Goal: Transaction & Acquisition: Purchase product/service

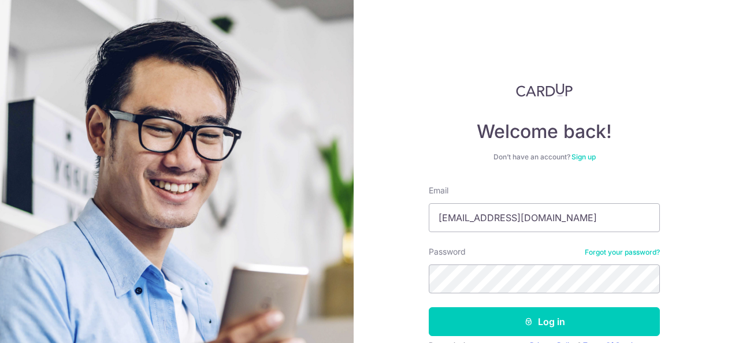
type input "[EMAIL_ADDRESS][DOMAIN_NAME]"
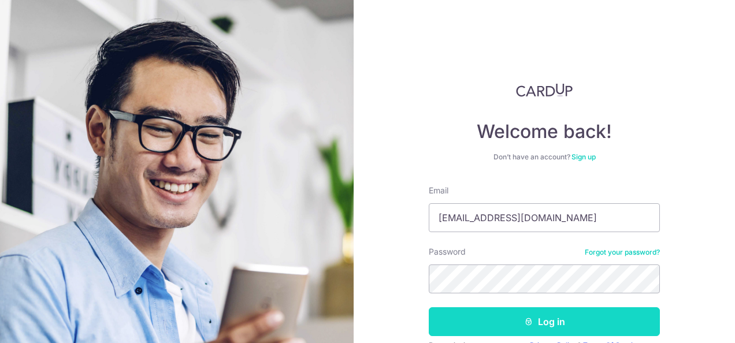
click at [536, 324] on button "Log in" at bounding box center [544, 321] width 231 height 29
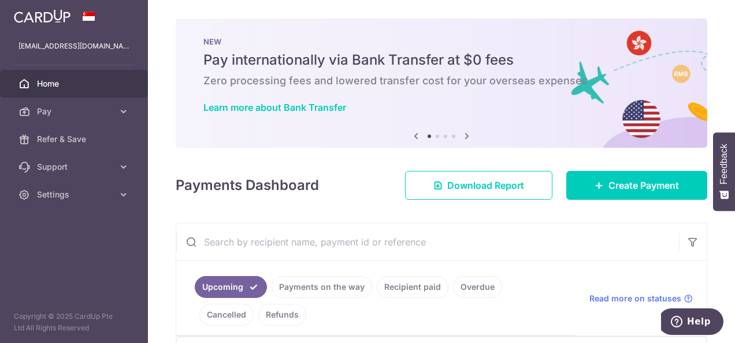
click at [460, 135] on body "chengbin801@gmail.com Home Pay Payments Recipients Cards Refer & Save Support F…" at bounding box center [367, 171] width 735 height 343
click at [465, 132] on icon at bounding box center [467, 136] width 14 height 14
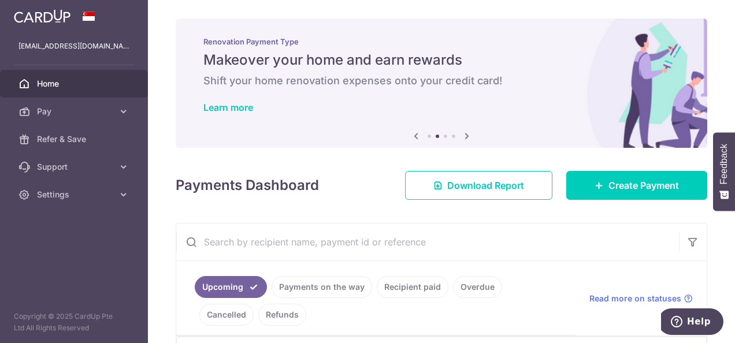
click at [465, 132] on icon at bounding box center [467, 136] width 14 height 14
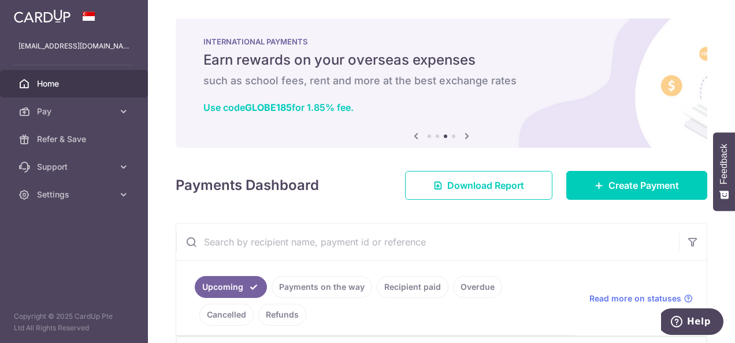
click at [465, 132] on icon at bounding box center [467, 136] width 14 height 14
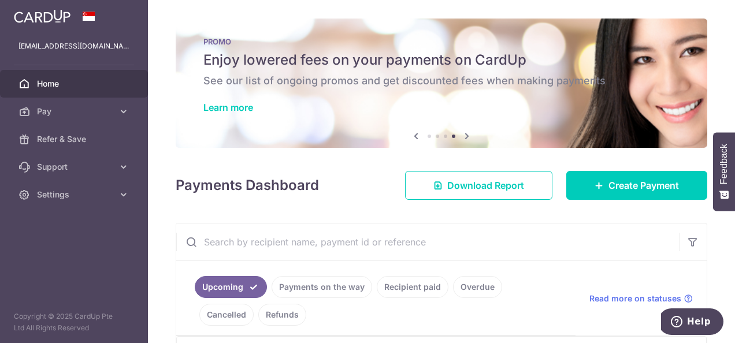
click at [445, 75] on h6 "See our list of ongoing promos and get discounted fees when making payments" at bounding box center [441, 81] width 476 height 14
click at [225, 105] on link "Learn more" at bounding box center [228, 108] width 50 height 12
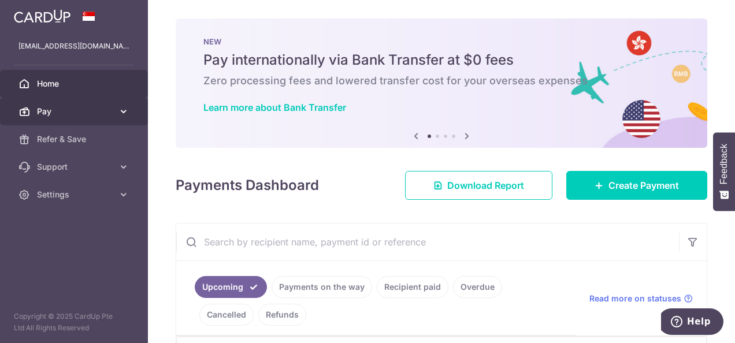
click at [117, 112] on link "Pay" at bounding box center [74, 112] width 148 height 28
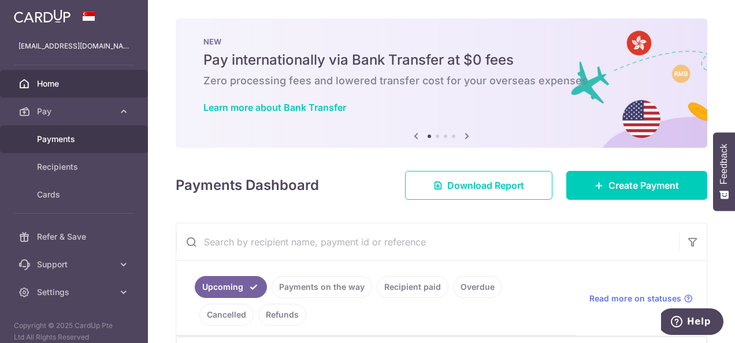
click at [75, 138] on span "Payments" at bounding box center [75, 139] width 76 height 12
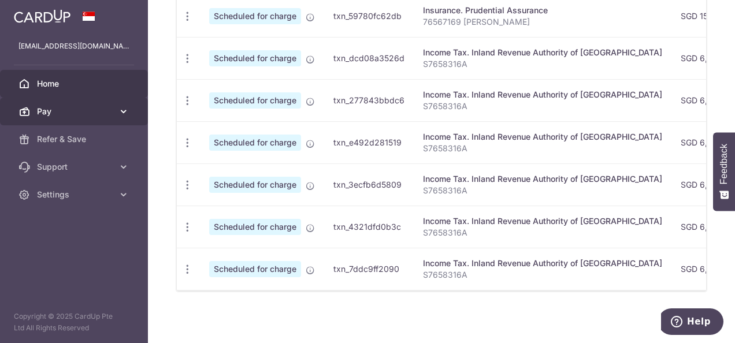
click at [115, 108] on link "Pay" at bounding box center [74, 112] width 148 height 28
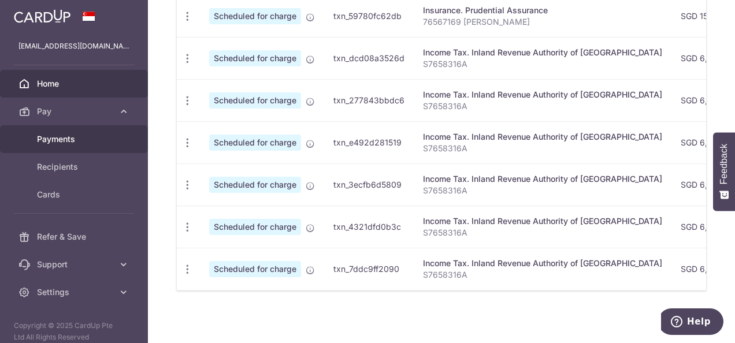
click at [83, 138] on span "Payments" at bounding box center [75, 139] width 76 height 12
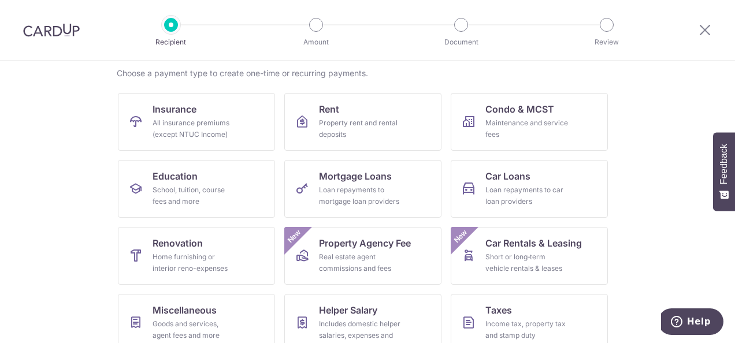
scroll to position [116, 0]
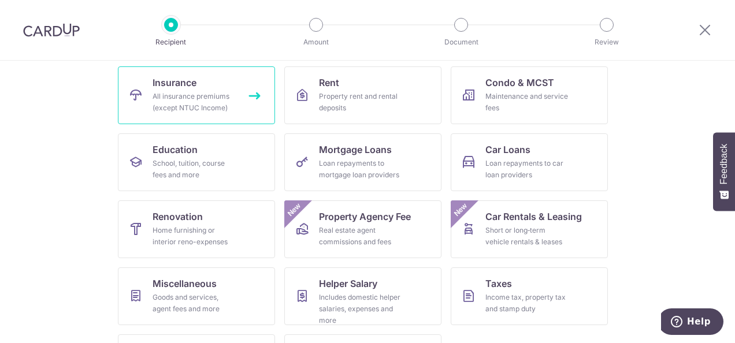
click at [188, 94] on div "All insurance premiums (except NTUC Income)" at bounding box center [194, 102] width 83 height 23
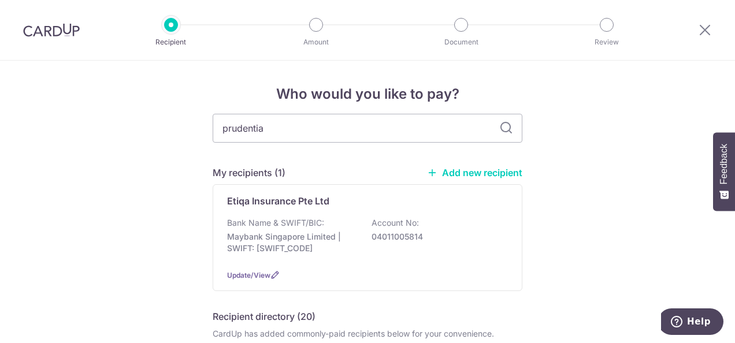
type input "prudential"
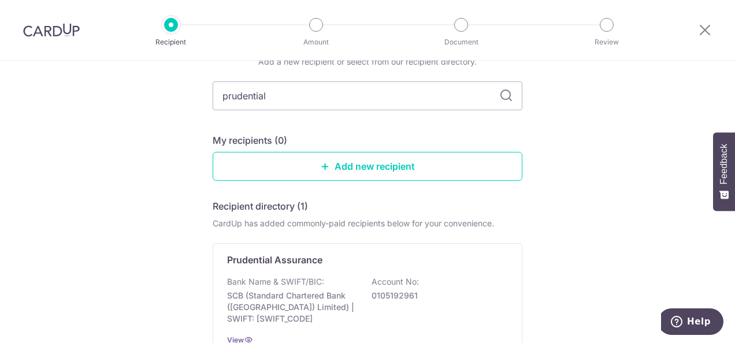
scroll to position [116, 0]
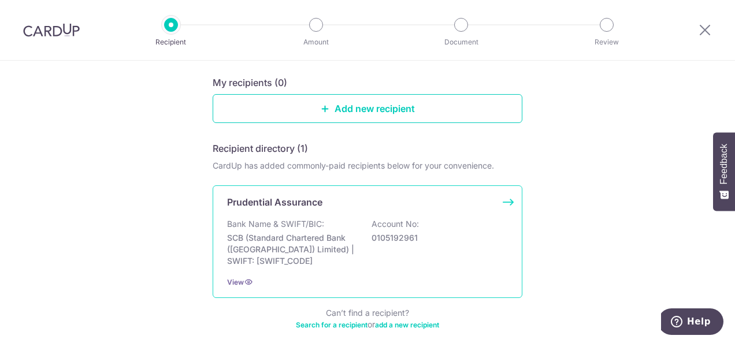
click at [363, 241] on div "Bank Name & SWIFT/BIC: SCB (Standard Chartered Bank (Singapore) Limited) | SWIF…" at bounding box center [367, 242] width 281 height 49
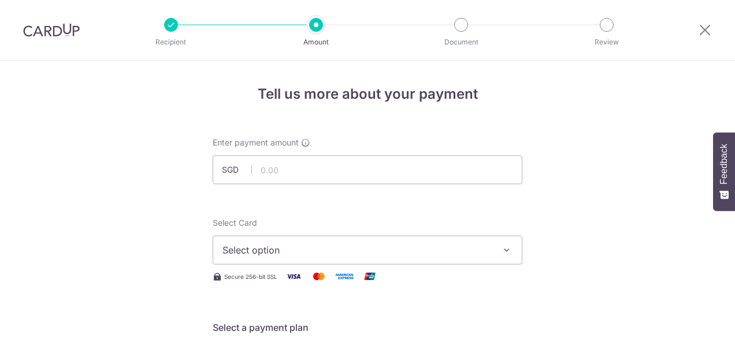
click at [295, 169] on input "text" at bounding box center [368, 169] width 310 height 29
type input "1,000.00"
click at [333, 254] on span "Select option" at bounding box center [356, 250] width 269 height 14
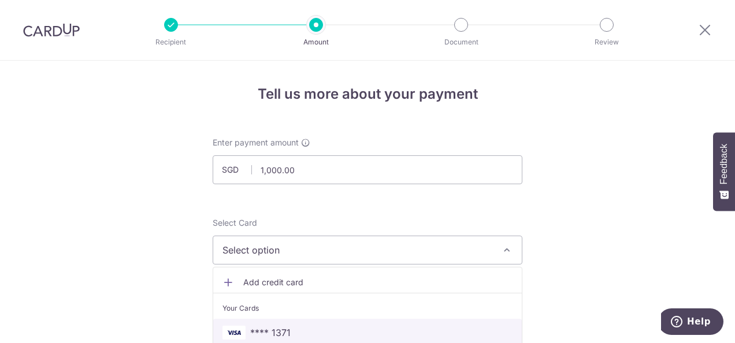
drag, startPoint x: 294, startPoint y: 328, endPoint x: 314, endPoint y: 323, distance: 20.9
click at [294, 328] on span "**** 1371" at bounding box center [367, 333] width 290 height 14
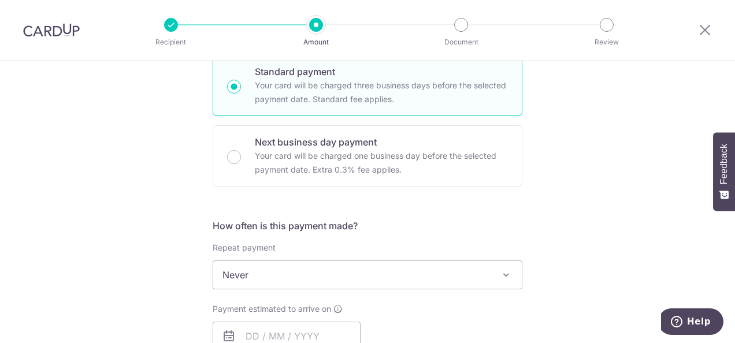
scroll to position [347, 0]
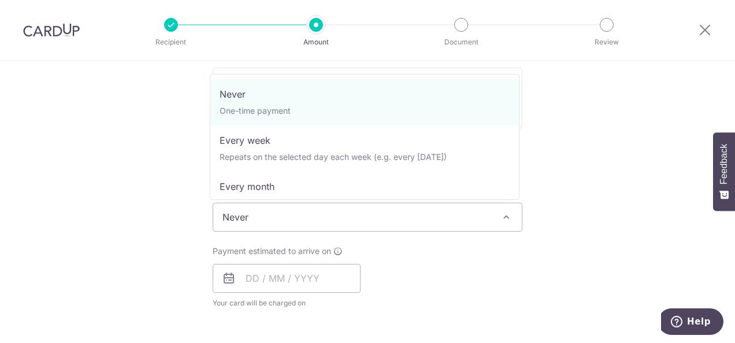
click at [385, 218] on span "Never" at bounding box center [367, 217] width 309 height 28
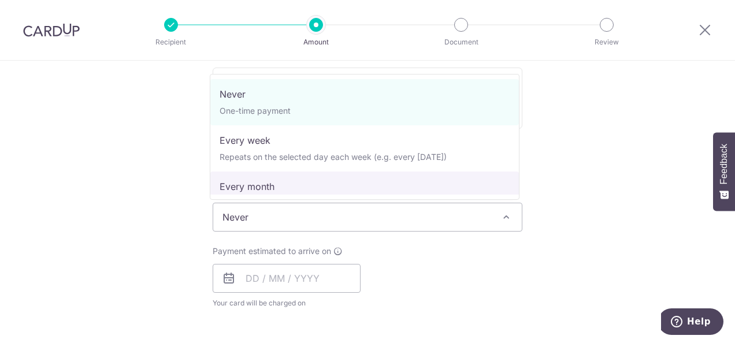
select select "3"
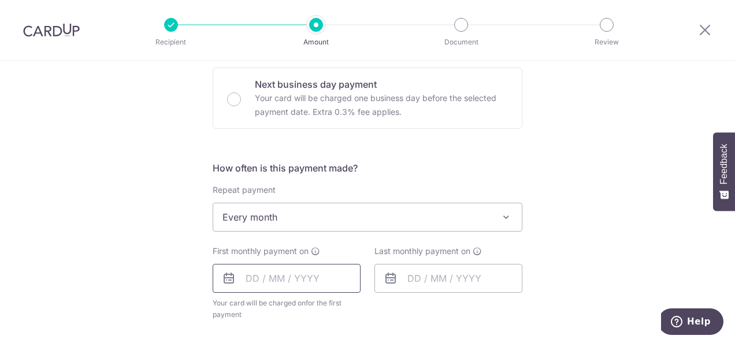
click at [250, 278] on input "text" at bounding box center [287, 278] width 148 height 29
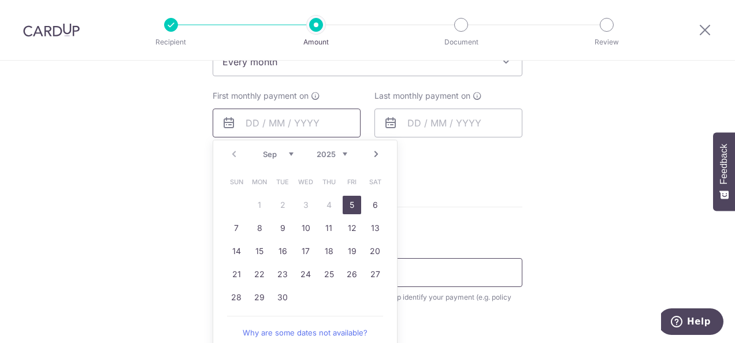
scroll to position [520, 0]
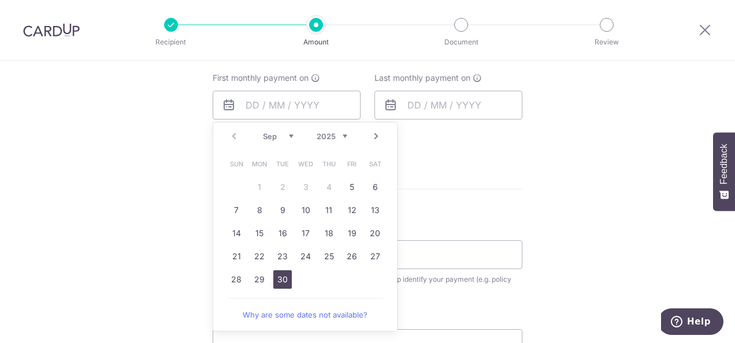
click at [282, 277] on link "30" at bounding box center [282, 279] width 18 height 18
type input "30/09/2025"
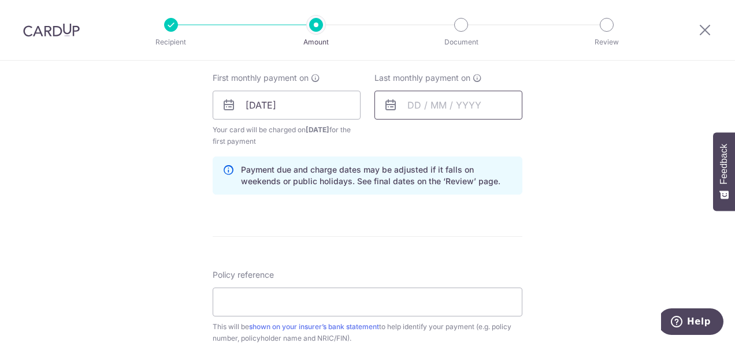
click at [415, 105] on input "text" at bounding box center [448, 105] width 148 height 29
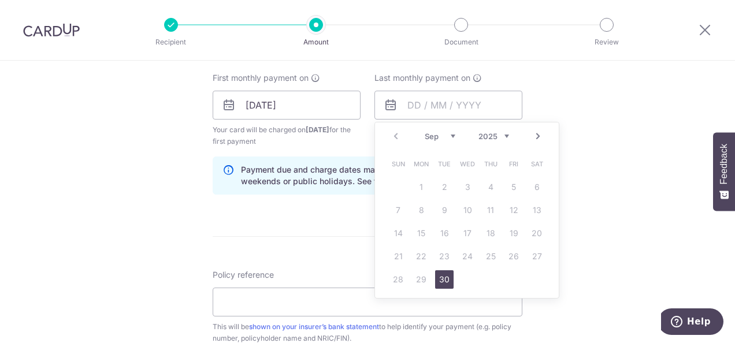
click at [505, 136] on select "2025 2026 2027 2028 2029 2030 2031 2032 2033 2034 2035" at bounding box center [493, 136] width 31 height 9
click at [463, 281] on link "30" at bounding box center [467, 279] width 18 height 18
type input "30/09/2026"
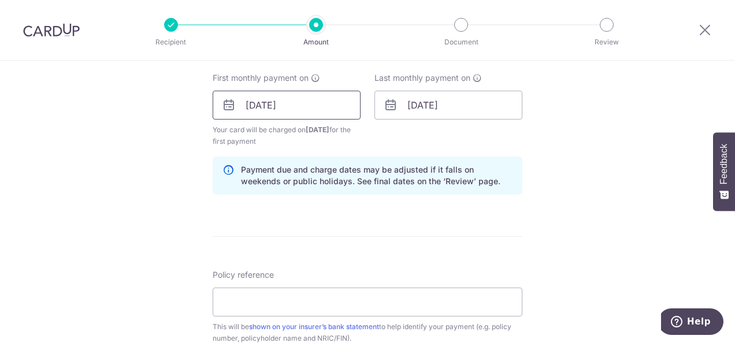
click at [253, 105] on input "30/09/2025" at bounding box center [287, 105] width 148 height 29
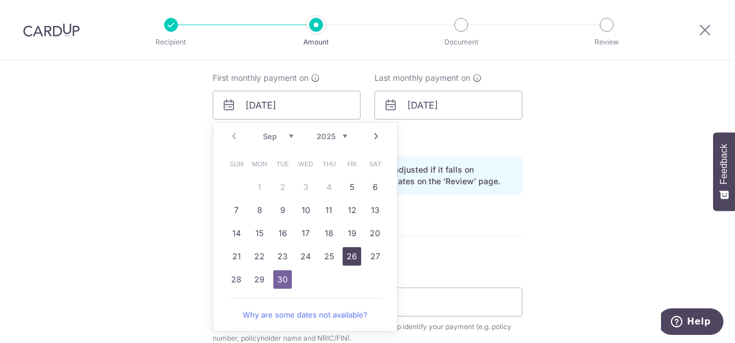
click at [348, 253] on link "26" at bounding box center [352, 256] width 18 height 18
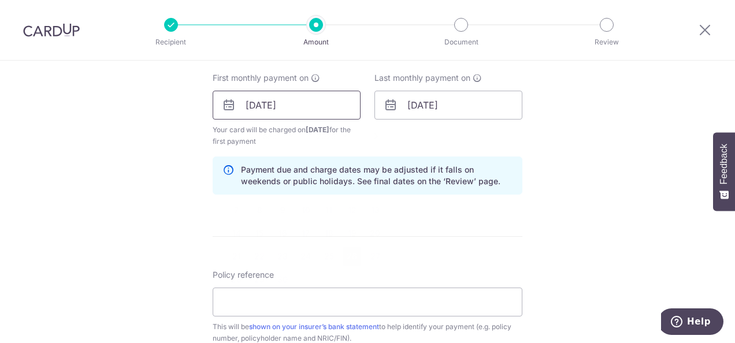
click at [262, 105] on input "26/09/2025" at bounding box center [287, 105] width 148 height 29
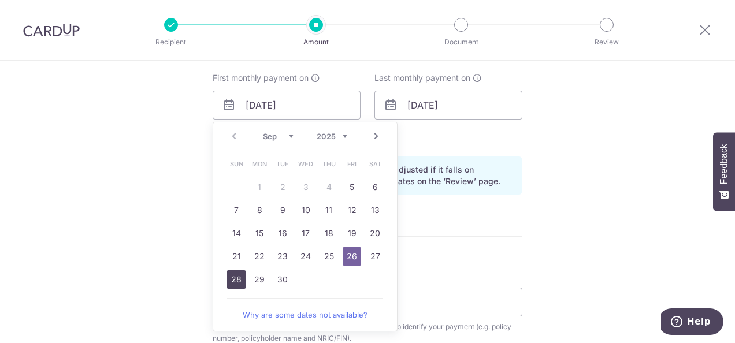
click at [238, 277] on link "28" at bounding box center [236, 279] width 18 height 18
type input "28/09/2025"
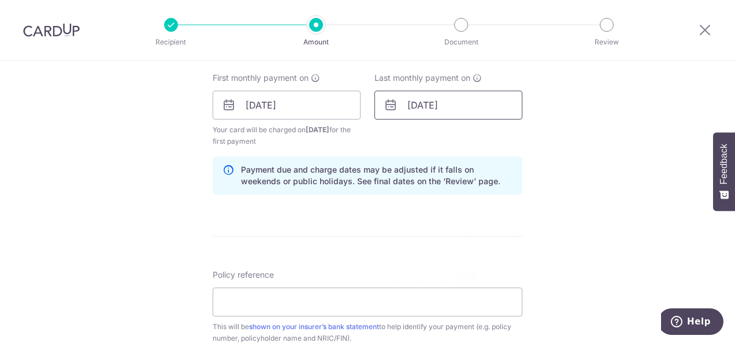
click at [415, 105] on input "30/09/2026" at bounding box center [448, 105] width 148 height 29
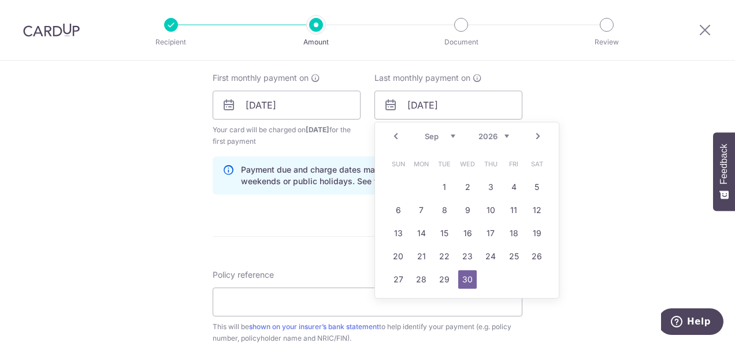
click at [573, 158] on div "Tell us more about your payment Enter payment amount SGD 1,000.00 1000.00 Selec…" at bounding box center [367, 93] width 735 height 1104
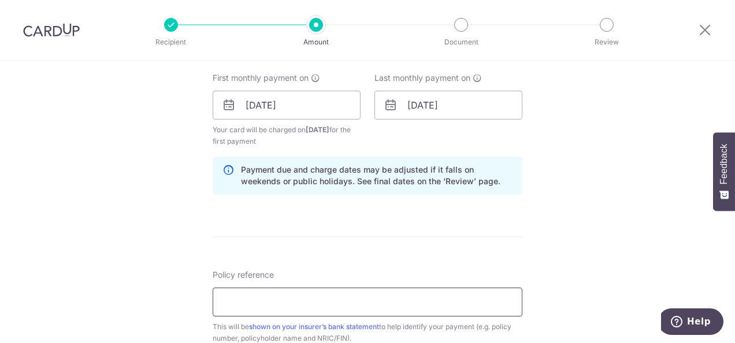
click at [385, 293] on input "Policy reference" at bounding box center [368, 302] width 310 height 29
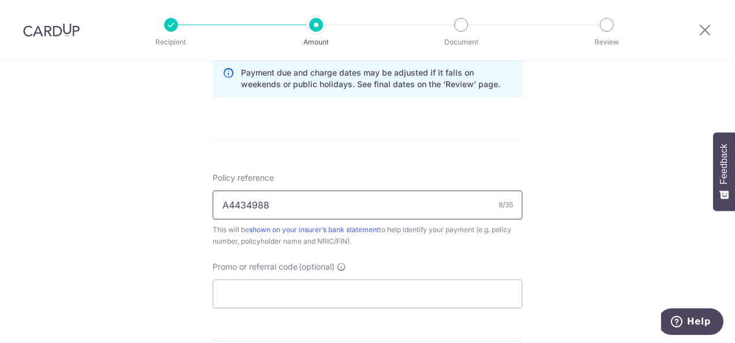
scroll to position [636, 0]
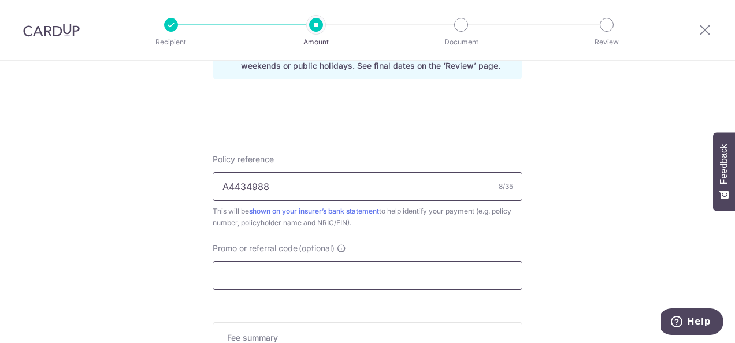
type input "A4434988"
click at [309, 271] on input "Promo or referral code (optional)" at bounding box center [368, 275] width 310 height 29
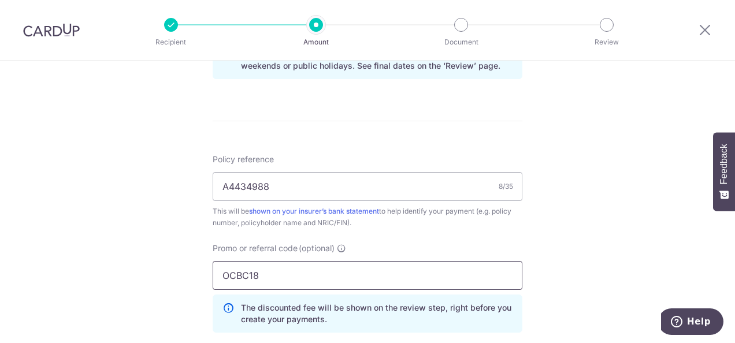
type input "OCBC18"
click at [596, 240] on div "Tell us more about your payment Enter payment amount SGD 1,000.00 1000.00 Selec…" at bounding box center [367, 3] width 735 height 1156
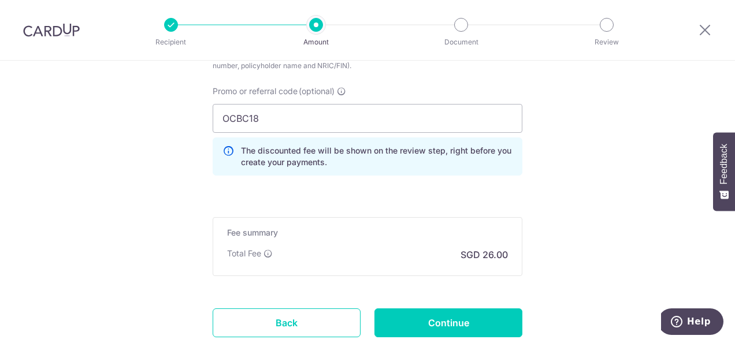
scroll to position [809, 0]
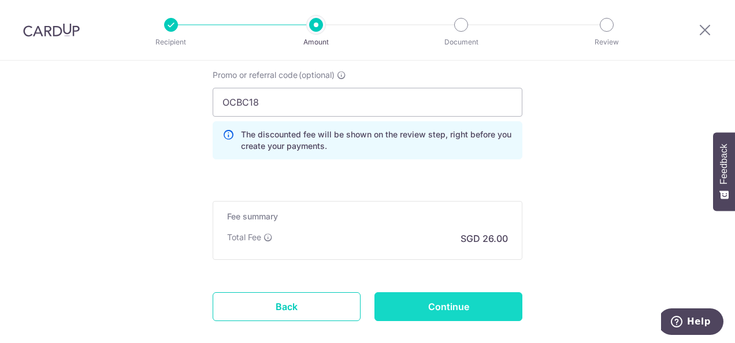
click at [503, 302] on input "Continue" at bounding box center [448, 306] width 148 height 29
type input "Create Schedule"
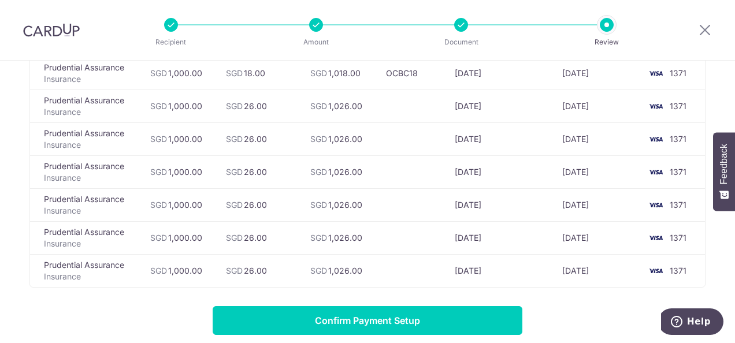
scroll to position [404, 0]
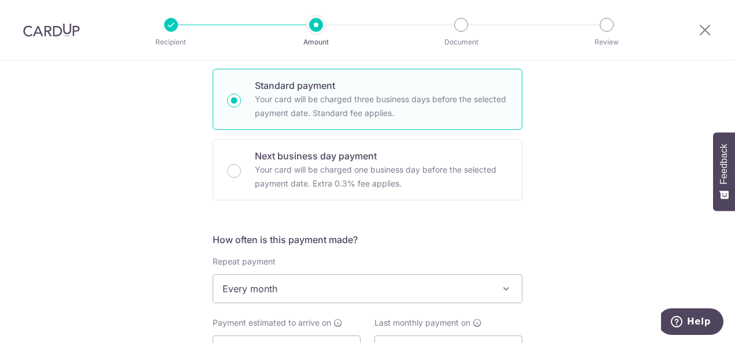
scroll to position [347, 0]
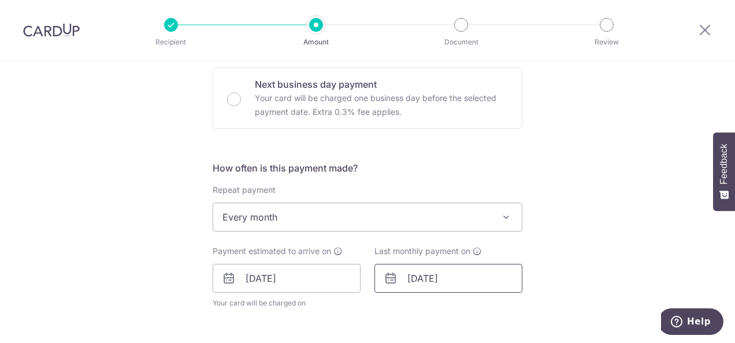
drag, startPoint x: 429, startPoint y: 277, endPoint x: 437, endPoint y: 280, distance: 9.1
click at [429, 277] on input "30/09/2026" at bounding box center [448, 278] width 148 height 29
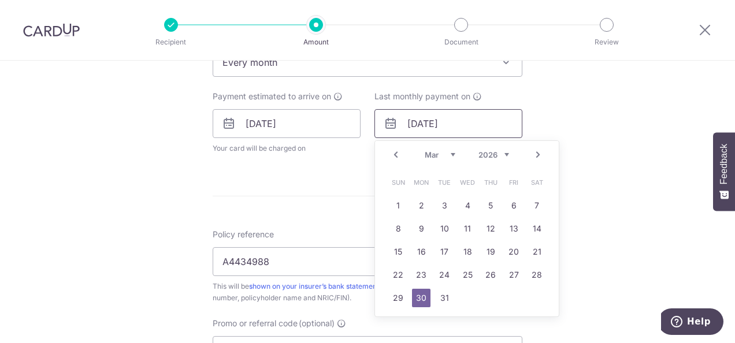
scroll to position [520, 0]
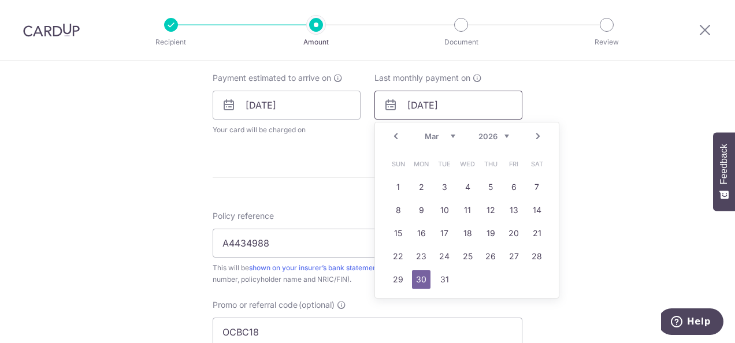
type input "30/03/2026"
click at [602, 240] on div "Tell us more about your payment Enter payment amount SGD 1,000.00 1000.00 Selec…" at bounding box center [367, 89] width 735 height 1097
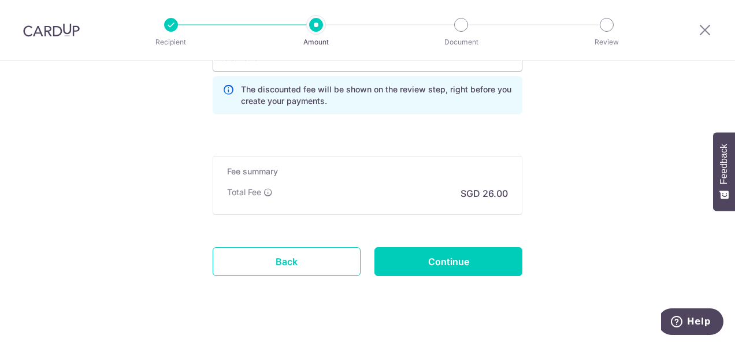
scroll to position [859, 0]
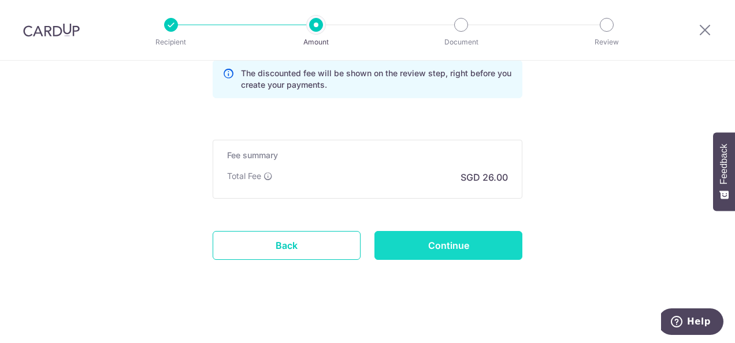
click at [482, 244] on input "Continue" at bounding box center [448, 245] width 148 height 29
type input "Update Schedule"
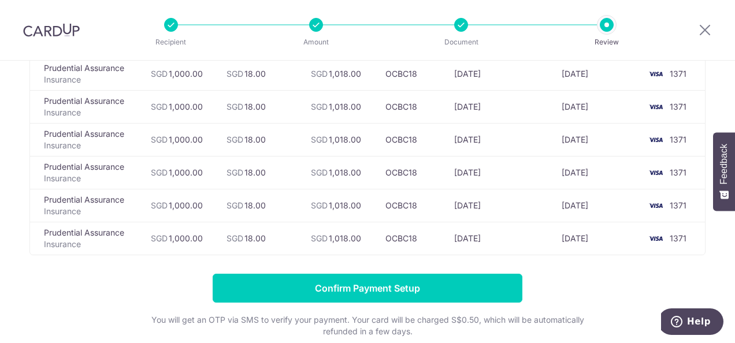
scroll to position [173, 0]
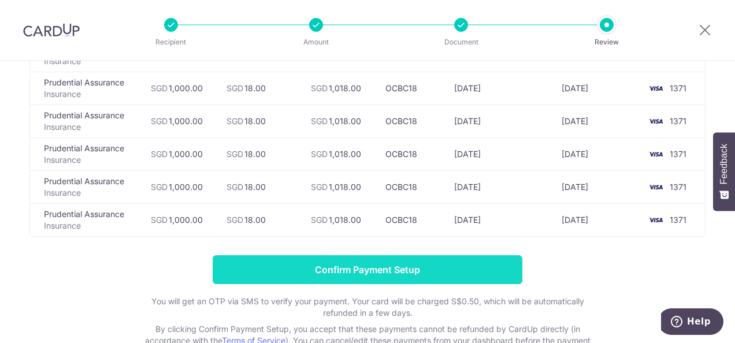
click at [446, 269] on input "Confirm Payment Setup" at bounding box center [368, 269] width 310 height 29
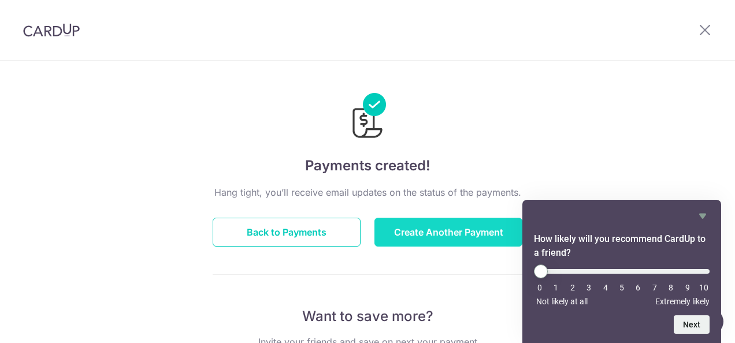
click at [417, 235] on button "Create Another Payment" at bounding box center [448, 232] width 148 height 29
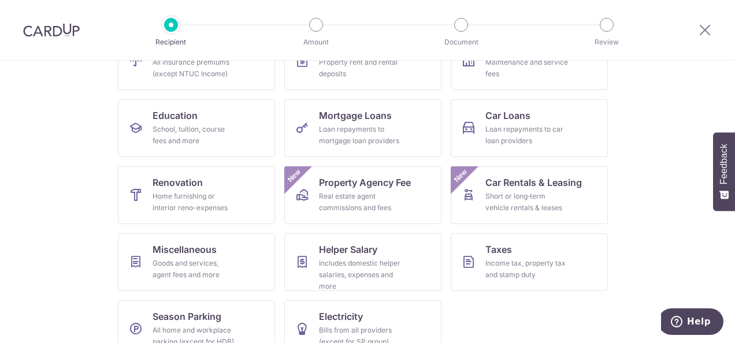
scroll to position [173, 0]
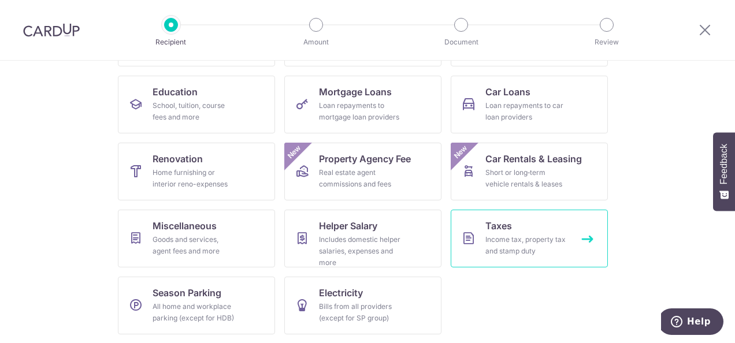
click at [541, 242] on div "Income tax, property tax and stamp duty" at bounding box center [526, 245] width 83 height 23
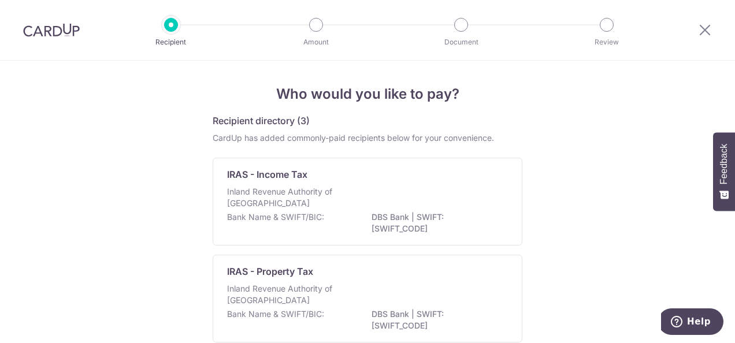
scroll to position [58, 0]
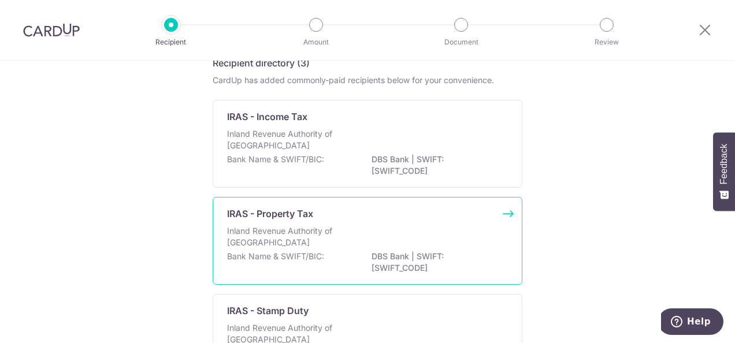
click at [324, 249] on div "Inland Revenue Authority of [GEOGRAPHIC_DATA]" at bounding box center [367, 237] width 281 height 25
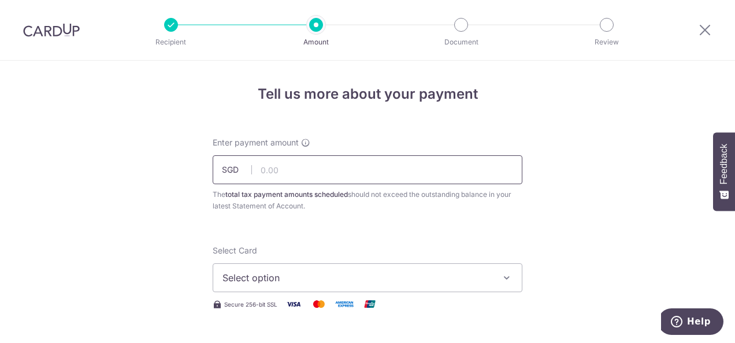
click at [329, 176] on input "text" at bounding box center [368, 169] width 310 height 29
type input "851.98"
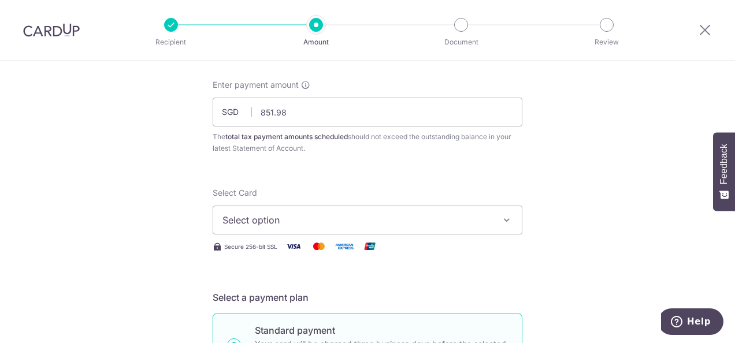
scroll to position [116, 0]
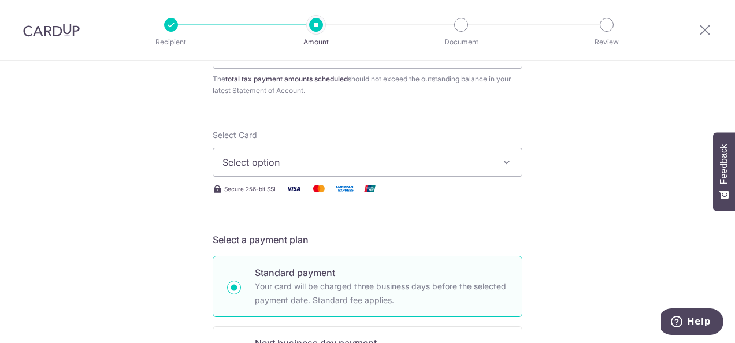
click at [503, 162] on icon "button" at bounding box center [507, 163] width 12 height 12
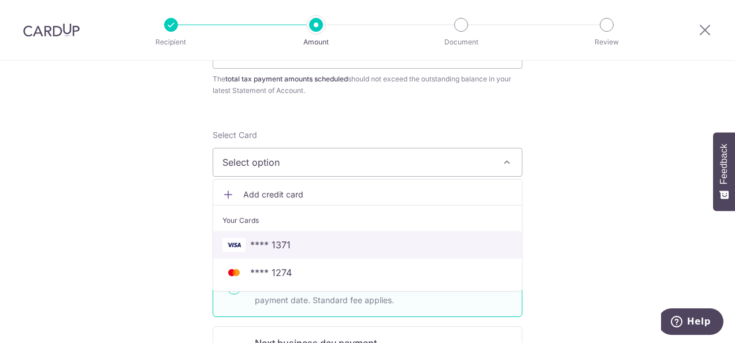
drag, startPoint x: 370, startPoint y: 240, endPoint x: 626, endPoint y: 232, distance: 256.1
click at [370, 240] on span "**** 1371" at bounding box center [367, 245] width 290 height 14
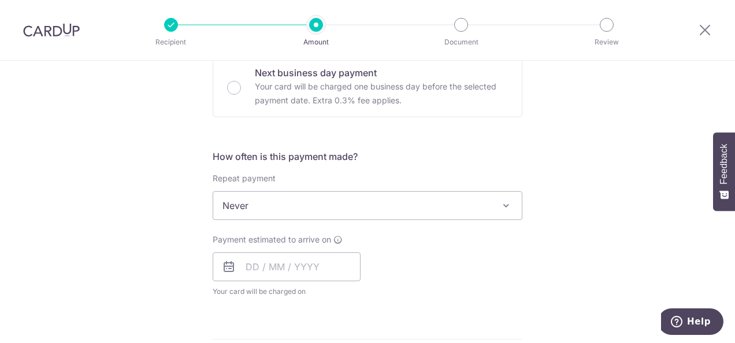
scroll to position [404, 0]
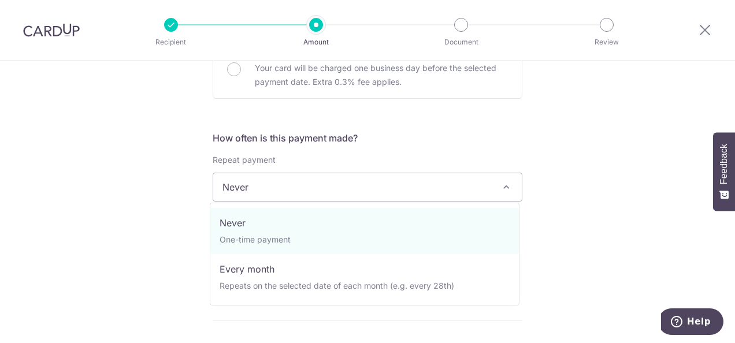
click at [494, 189] on span "Never" at bounding box center [367, 187] width 309 height 28
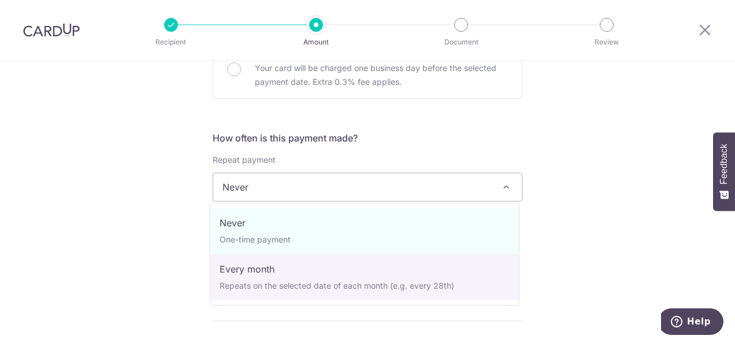
select select "3"
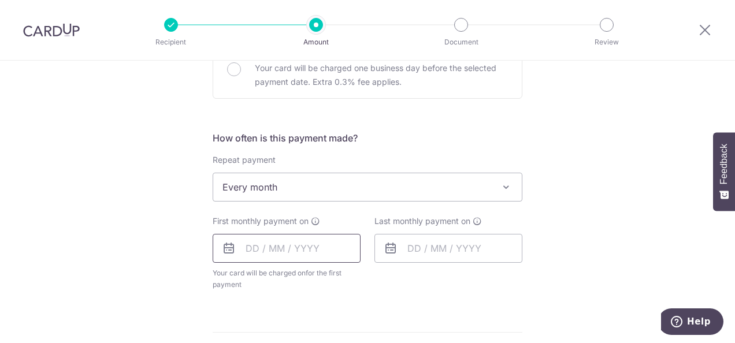
click at [245, 251] on input "text" at bounding box center [287, 248] width 148 height 29
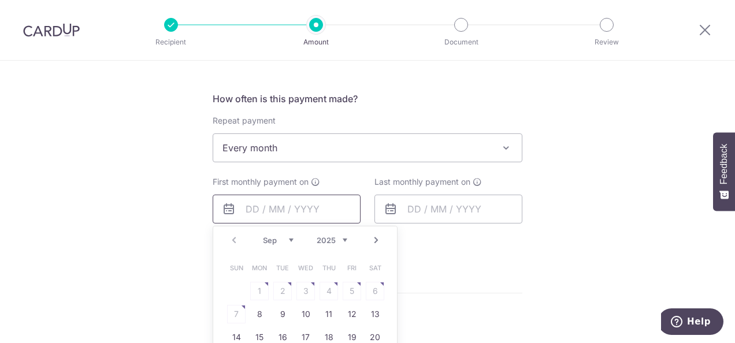
scroll to position [462, 0]
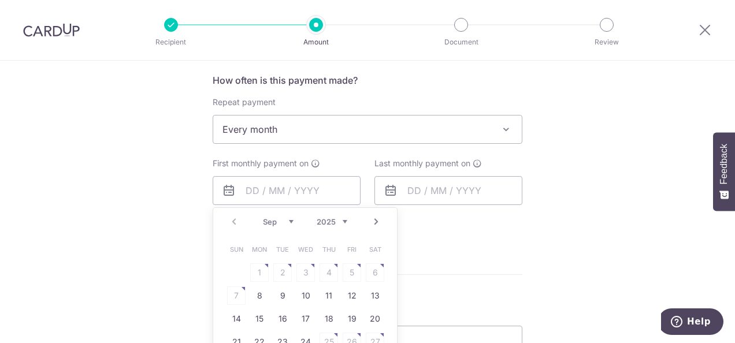
click at [281, 221] on select "Sep Oct Nov Dec" at bounding box center [278, 221] width 31 height 9
type input "05/10/2025"
click at [420, 187] on input "text" at bounding box center [448, 190] width 148 height 29
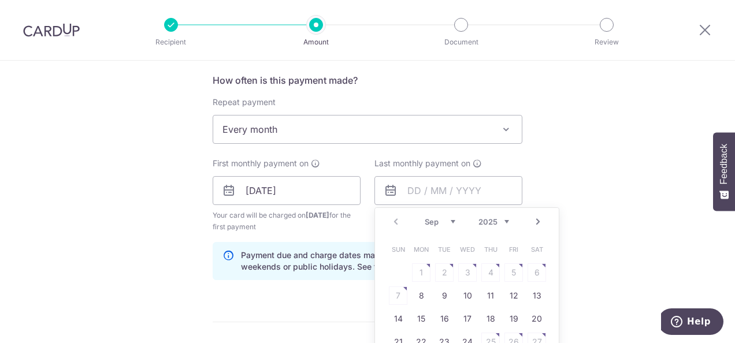
click at [450, 222] on select "Sep Oct Nov Dec" at bounding box center [440, 221] width 31 height 9
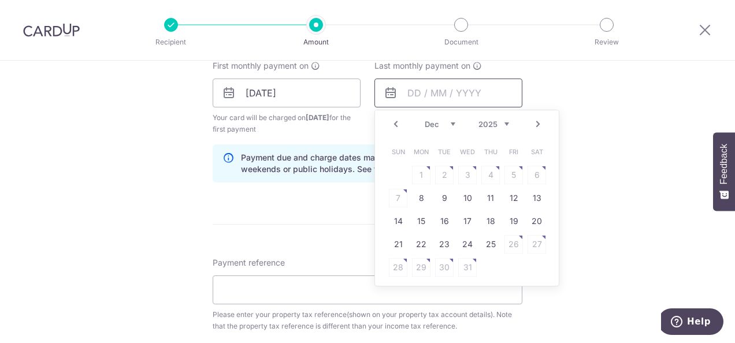
scroll to position [578, 0]
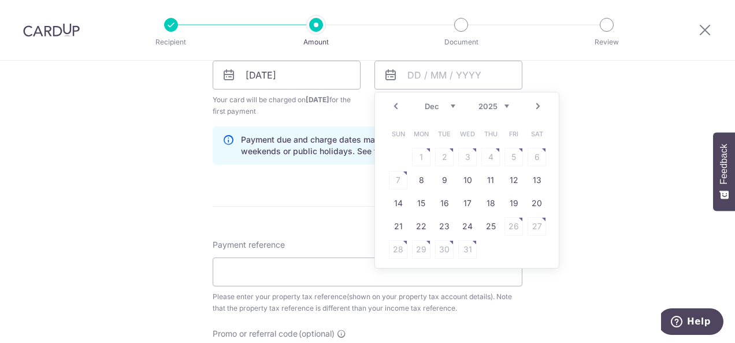
click at [499, 105] on select "2025 2026" at bounding box center [493, 106] width 31 height 9
click at [448, 105] on select "Jan Feb Mar Apr May Jun Jul Aug Sep Oct" at bounding box center [440, 107] width 31 height 9
click at [631, 165] on div "Tell us more about your payment Enter payment amount SGD 851.98 851.98 The tota…" at bounding box center [367, 50] width 735 height 1132
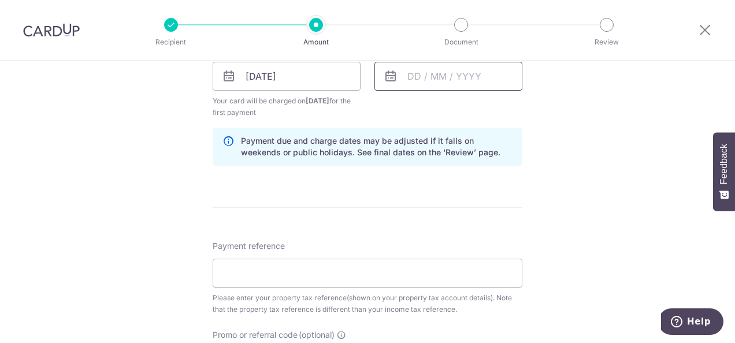
click at [410, 75] on input "text" at bounding box center [448, 76] width 148 height 29
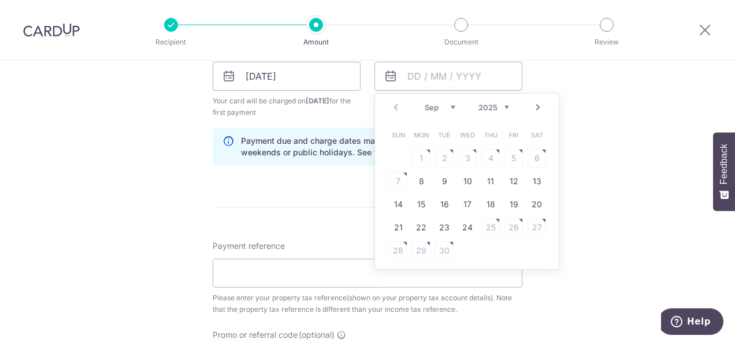
click at [634, 166] on div "Tell us more about your payment Enter payment amount SGD 851.98 851.98 The tota…" at bounding box center [367, 50] width 735 height 1132
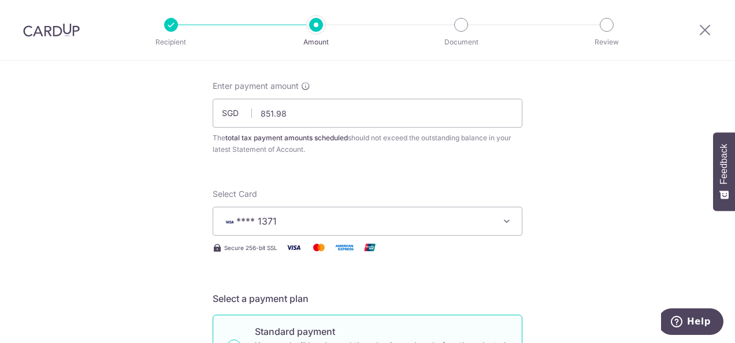
scroll to position [0, 0]
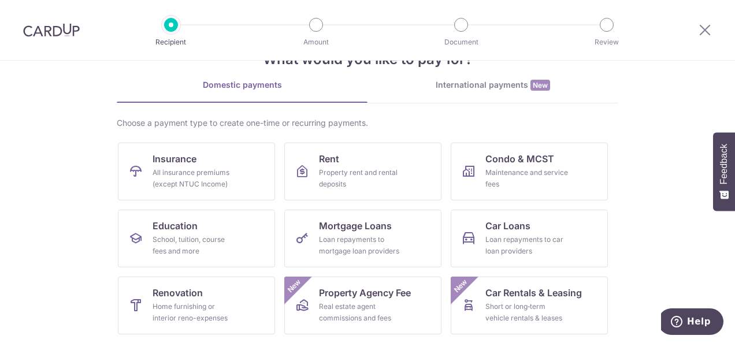
scroll to position [58, 0]
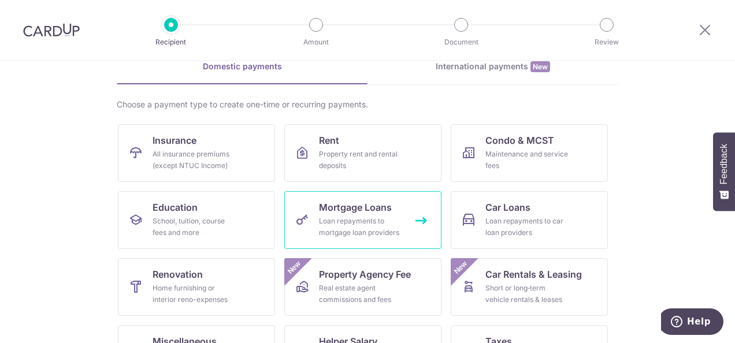
click at [359, 220] on div "Loan repayments to mortgage loan providers" at bounding box center [360, 227] width 83 height 23
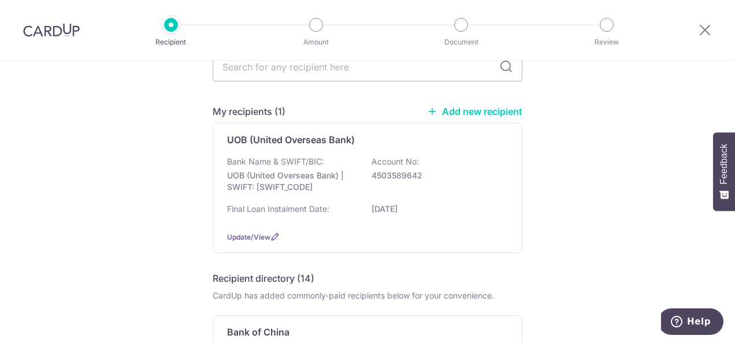
scroll to position [58, 0]
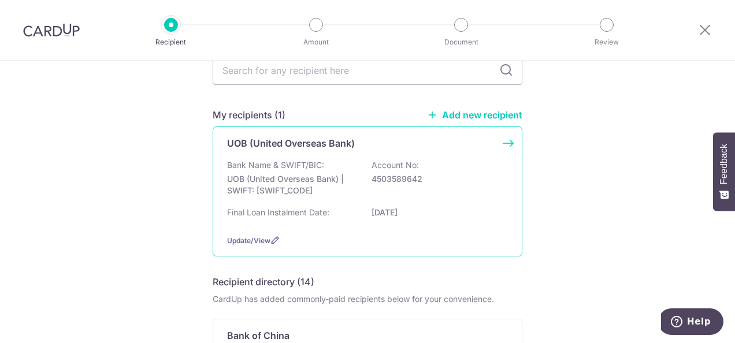
click at [377, 192] on div "Bank Name & SWIFT/BIC: UOB (United Overseas Bank) | SWIFT: [SWIFT_CODE] Account…" at bounding box center [367, 180] width 281 height 43
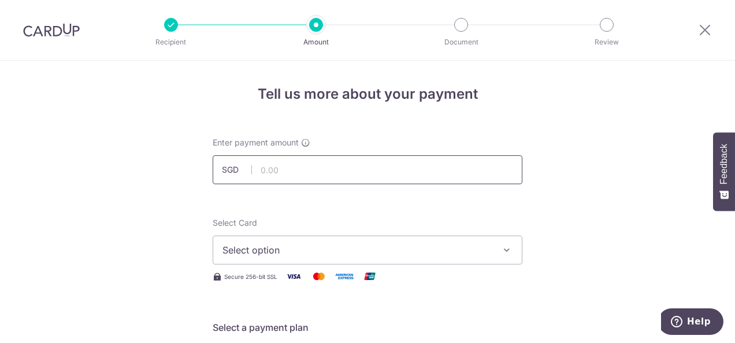
click at [338, 170] on input "text" at bounding box center [368, 169] width 310 height 29
type input "10,000.00"
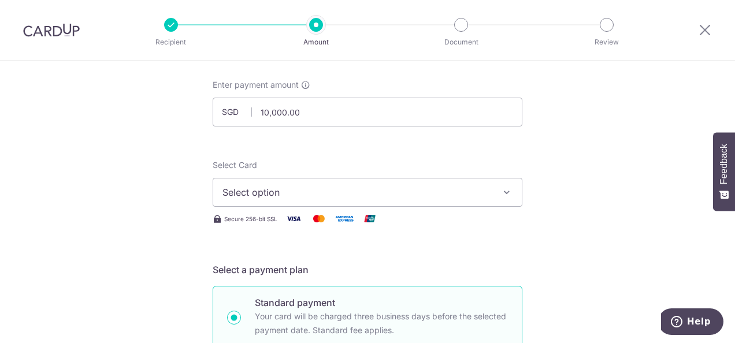
click at [501, 193] on icon "button" at bounding box center [507, 193] width 12 height 12
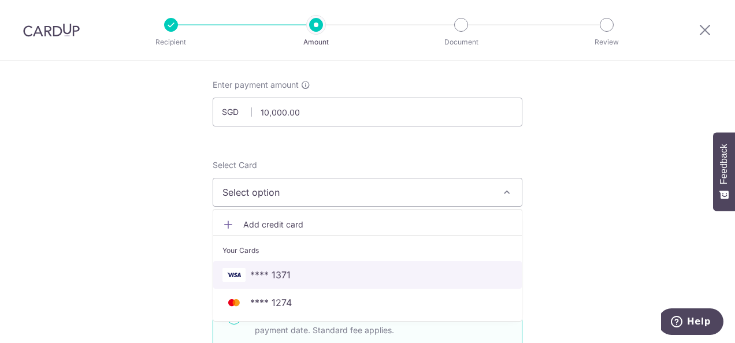
click at [361, 273] on span "**** 1371" at bounding box center [367, 275] width 290 height 14
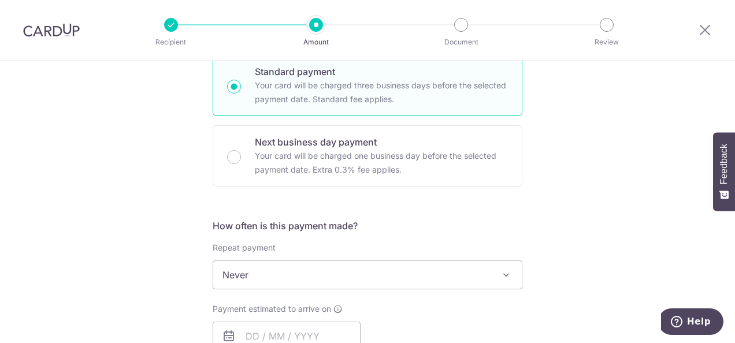
scroll to position [347, 0]
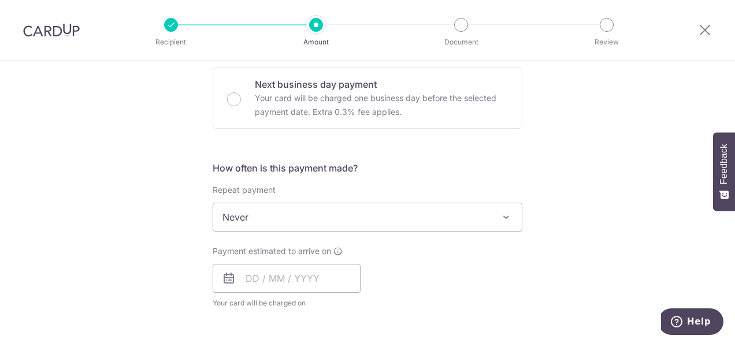
click at [506, 214] on span at bounding box center [506, 217] width 14 height 14
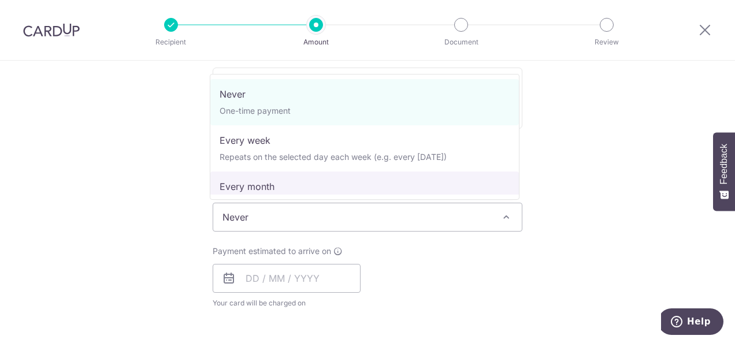
select select "3"
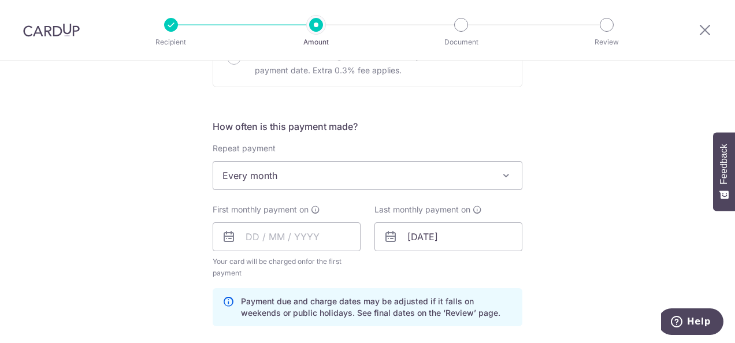
scroll to position [404, 0]
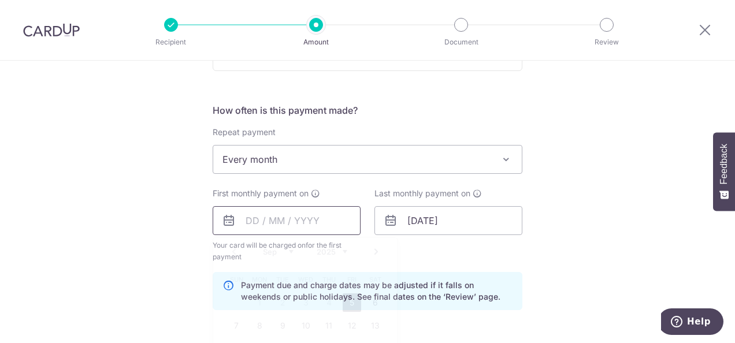
click at [240, 220] on input "text" at bounding box center [287, 220] width 148 height 29
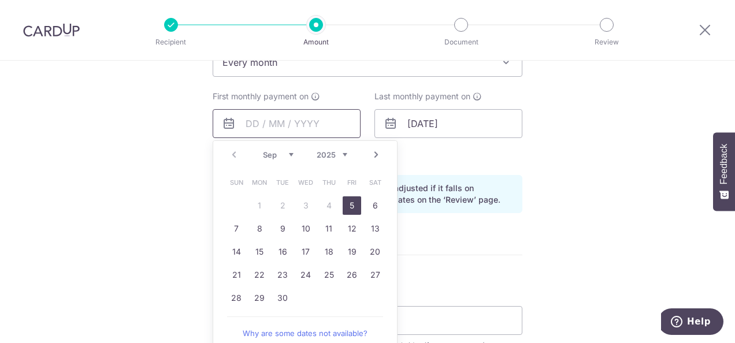
scroll to position [520, 0]
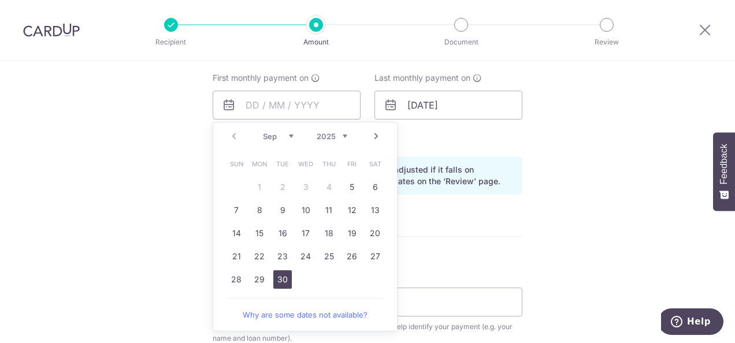
click at [277, 278] on link "30" at bounding box center [282, 279] width 18 height 18
type input "[DATE]"
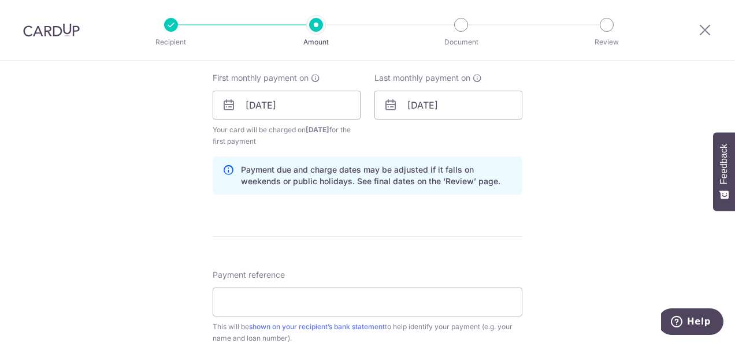
scroll to position [578, 0]
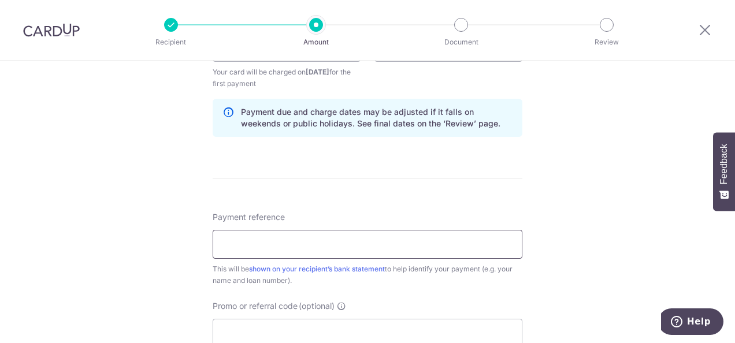
drag, startPoint x: 367, startPoint y: 246, endPoint x: 378, endPoint y: 253, distance: 12.5
click at [367, 246] on input "Payment reference" at bounding box center [368, 244] width 310 height 29
type input "c"
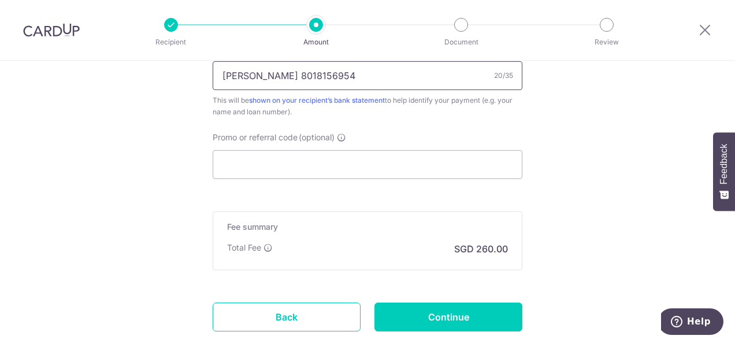
scroll to position [751, 0]
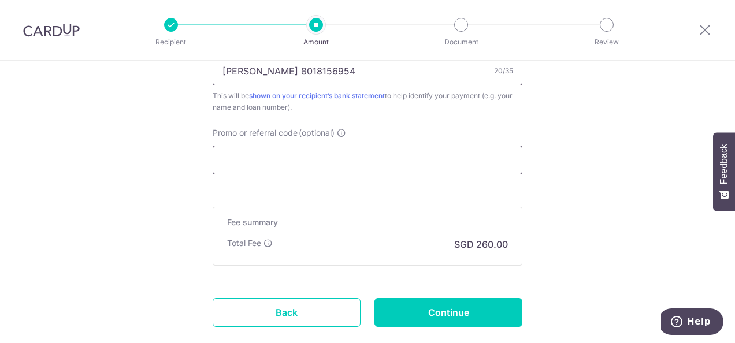
type input "[PERSON_NAME] 8018156954"
click at [458, 159] on input "Promo or referral code (optional)" at bounding box center [368, 160] width 310 height 29
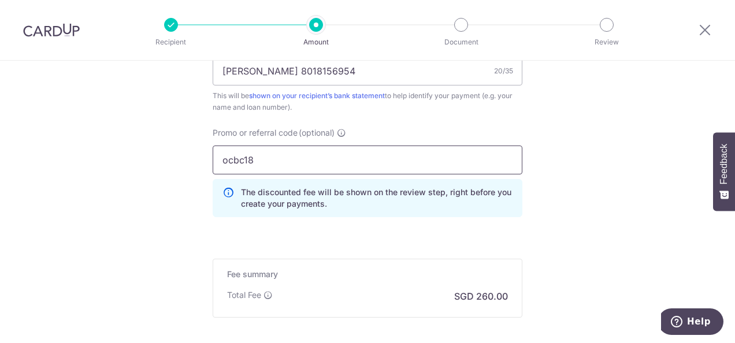
type input "ocbc18"
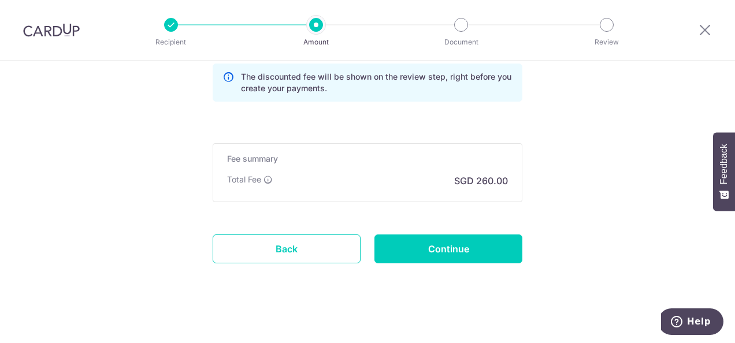
scroll to position [870, 0]
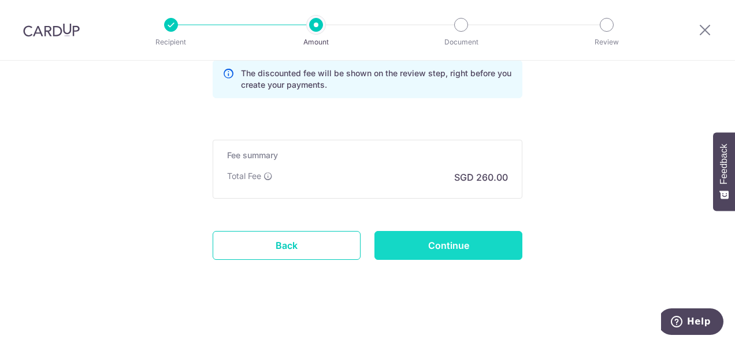
click at [479, 240] on input "Continue" at bounding box center [448, 245] width 148 height 29
type input "Create Schedule"
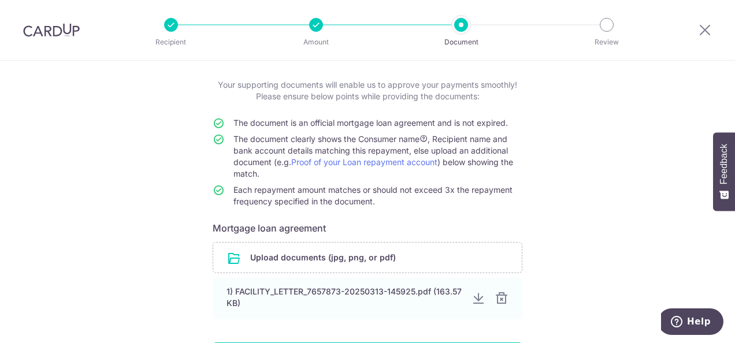
scroll to position [116, 0]
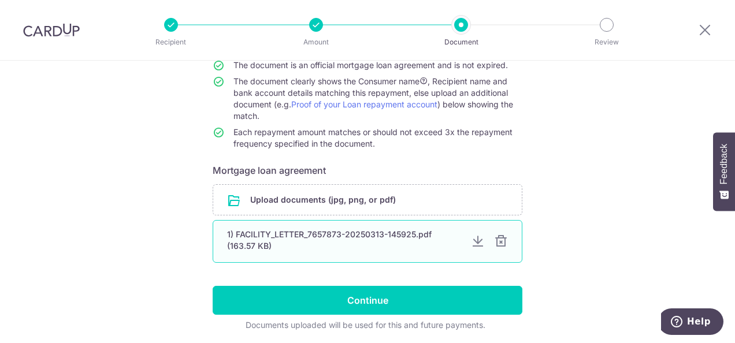
click at [368, 237] on div "1) FACILITY_LETTER_7657873-20250313-145925.pdf (163.57 KB)" at bounding box center [344, 240] width 235 height 23
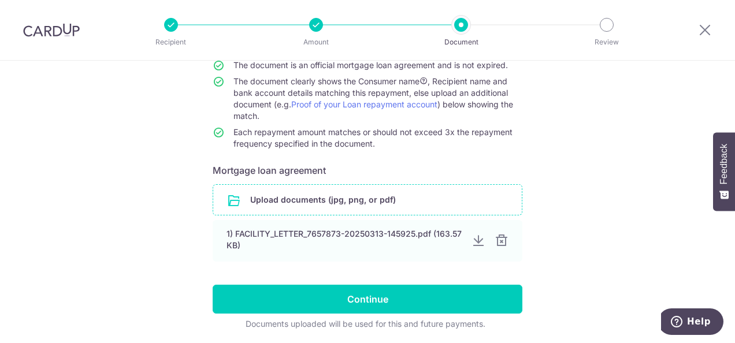
click at [311, 199] on input "file" at bounding box center [367, 200] width 309 height 30
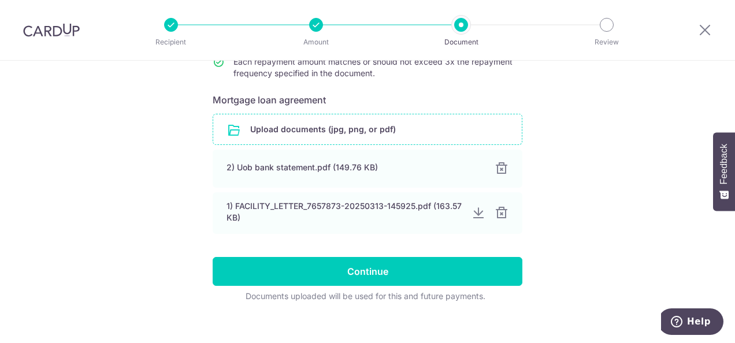
scroll to position [198, 0]
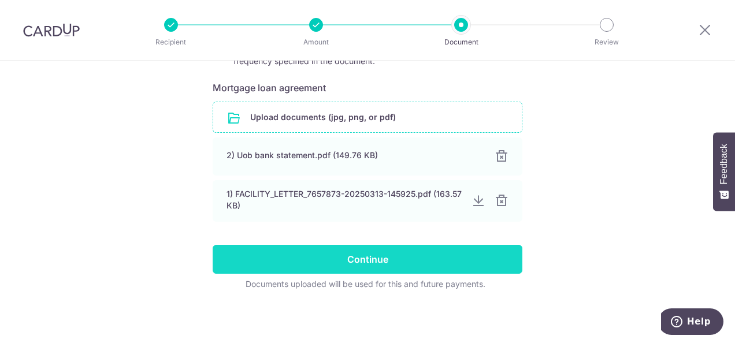
click at [444, 262] on input "Continue" at bounding box center [368, 259] width 310 height 29
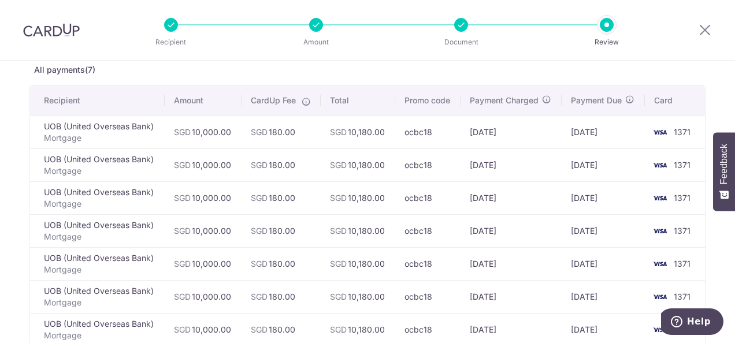
scroll to position [58, 0]
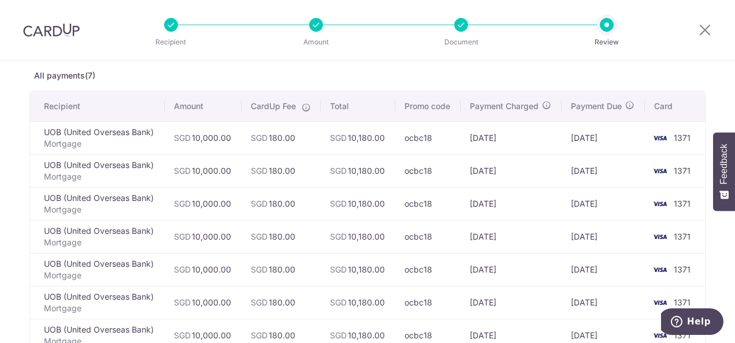
click at [473, 140] on td "[DATE]" at bounding box center [511, 137] width 101 height 33
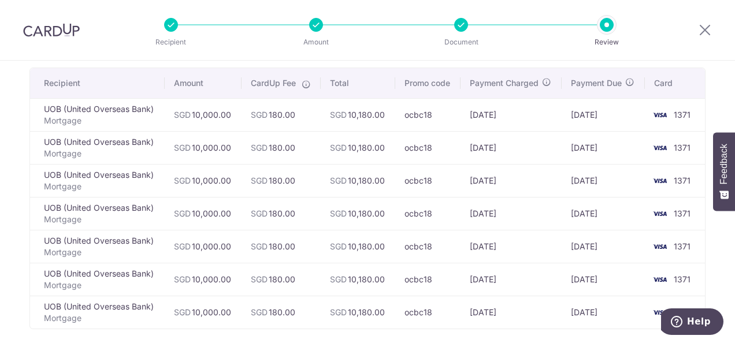
scroll to position [139, 0]
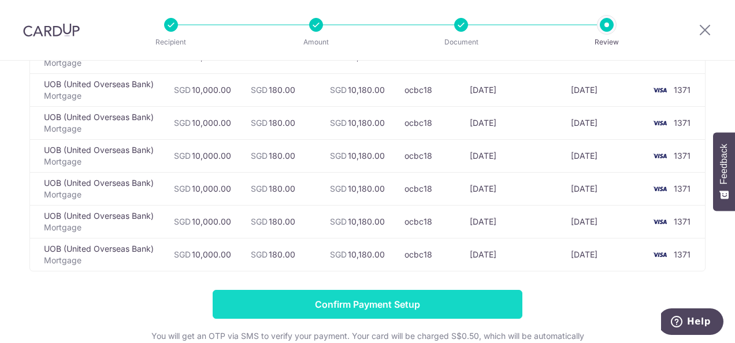
click at [450, 298] on input "Confirm Payment Setup" at bounding box center [368, 304] width 310 height 29
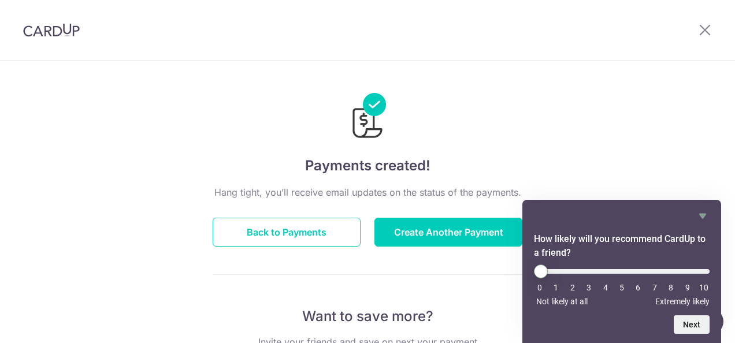
click at [686, 285] on li "9" at bounding box center [688, 287] width 12 height 9
click at [705, 28] on icon at bounding box center [705, 30] width 14 height 14
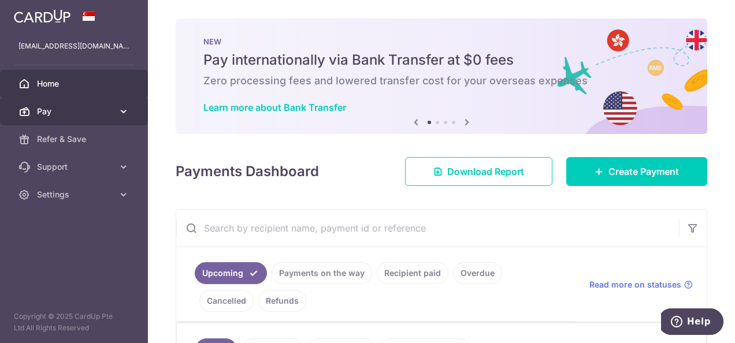
click at [114, 109] on link "Pay" at bounding box center [74, 112] width 148 height 28
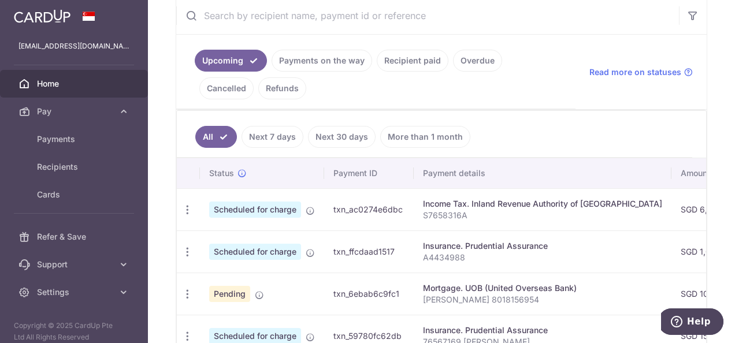
scroll to position [231, 0]
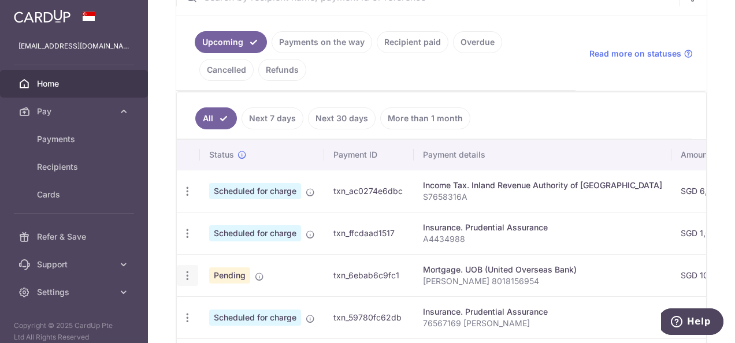
click at [187, 198] on icon "button" at bounding box center [187, 191] width 12 height 12
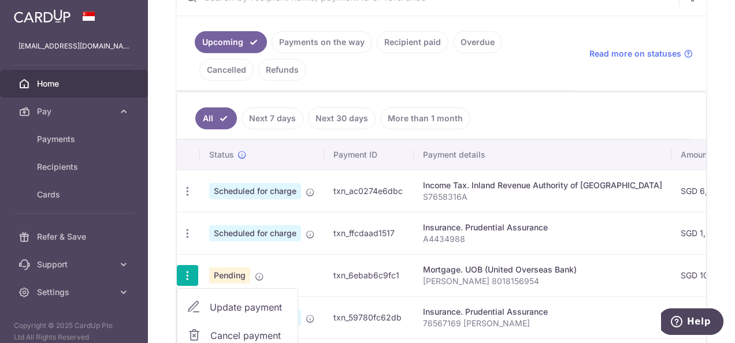
click at [225, 303] on span "Update payment" at bounding box center [249, 307] width 79 height 14
radio input "true"
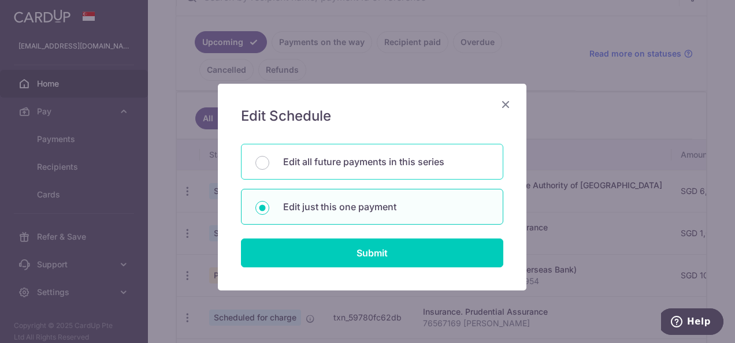
click at [310, 160] on p "Edit all future payments in this series" at bounding box center [386, 162] width 206 height 14
click at [269, 160] on input "Edit all future payments in this series" at bounding box center [262, 163] width 14 height 14
radio input "true"
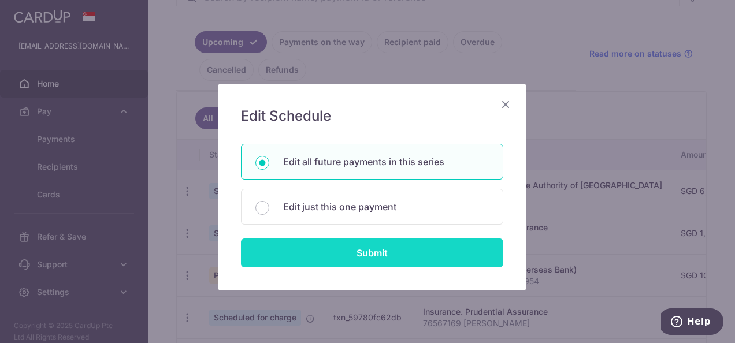
click at [359, 257] on input "Submit" at bounding box center [372, 253] width 262 height 29
radio input "true"
type input "10,000.00"
type input "Cheng Bin 8018156954"
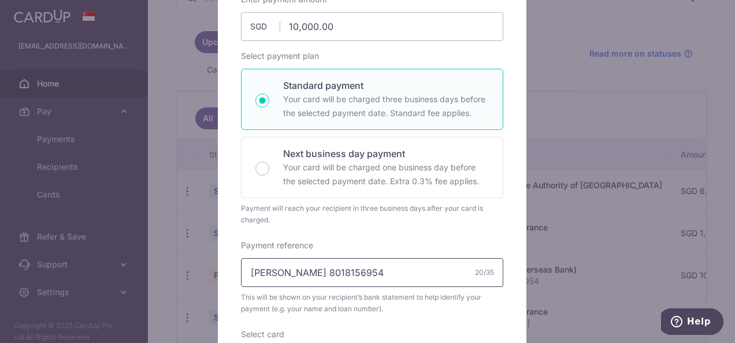
scroll to position [58, 0]
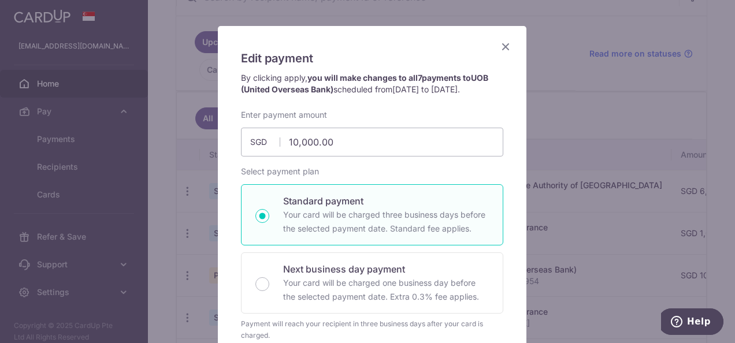
click at [502, 44] on icon "Close" at bounding box center [506, 46] width 14 height 14
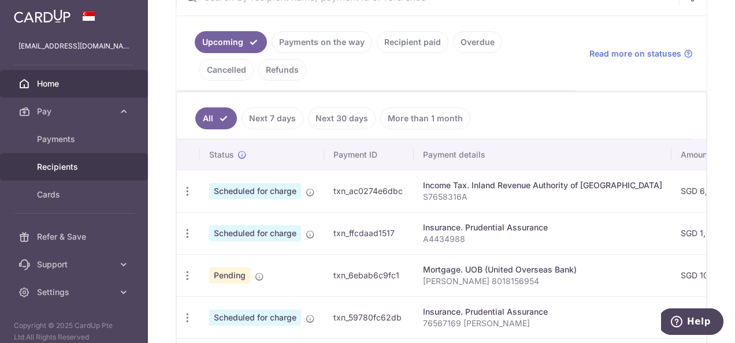
click at [56, 168] on span "Recipients" at bounding box center [75, 167] width 76 height 12
